Goal: Information Seeking & Learning: Understand process/instructions

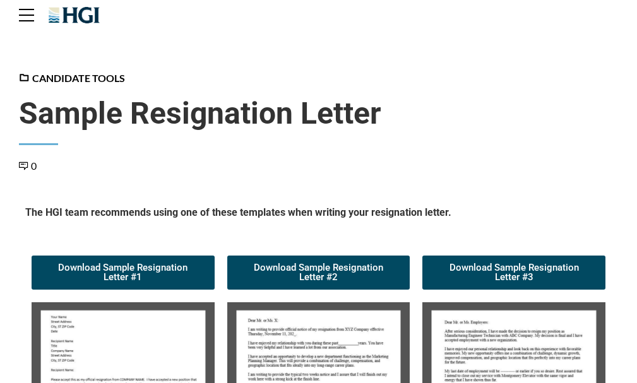
scroll to position [189, 0]
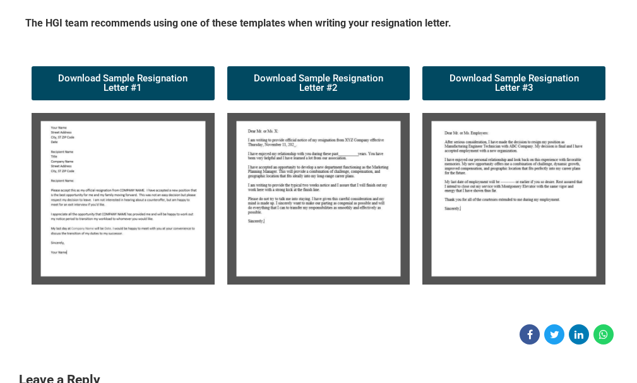
click at [133, 169] on img at bounding box center [123, 199] width 183 height 172
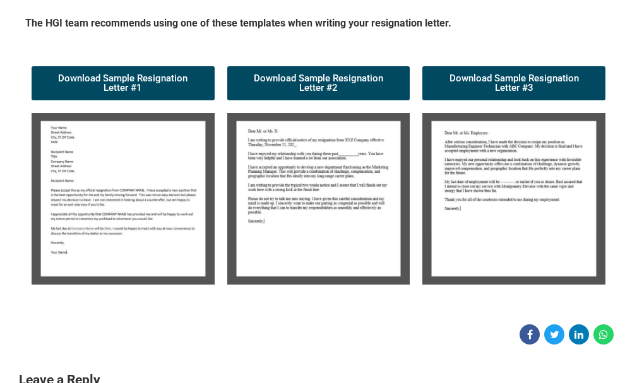
click at [133, 169] on img at bounding box center [123, 199] width 183 height 172
drag, startPoint x: 482, startPoint y: 172, endPoint x: 526, endPoint y: 206, distance: 55.3
click at [526, 206] on img at bounding box center [513, 199] width 183 height 172
